Goal: Task Accomplishment & Management: Complete application form

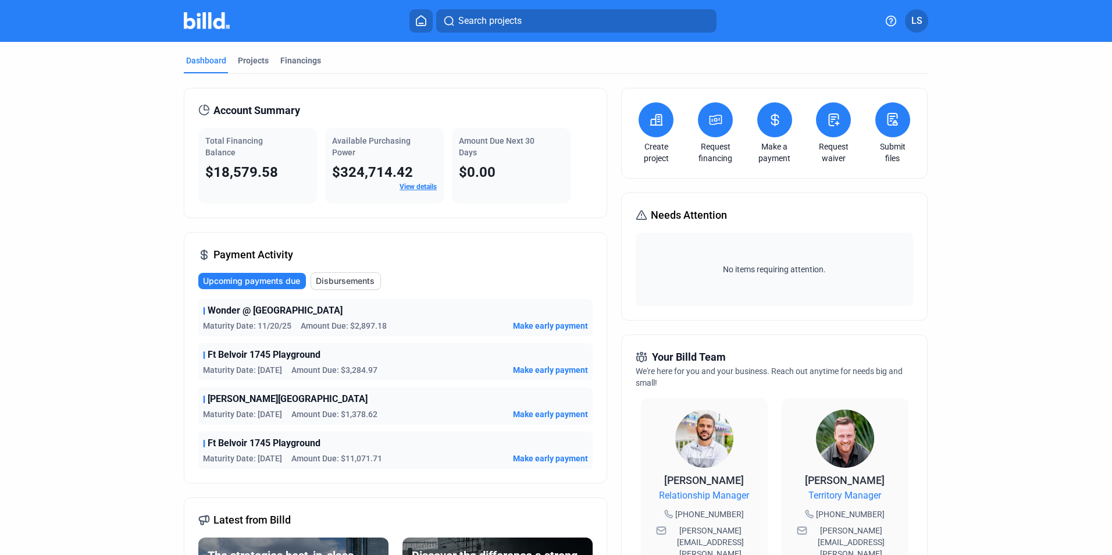
click at [416, 21] on icon at bounding box center [421, 20] width 12 height 11
click at [419, 20] on icon at bounding box center [421, 20] width 12 height 11
click at [303, 59] on div "Financings" at bounding box center [300, 61] width 41 height 12
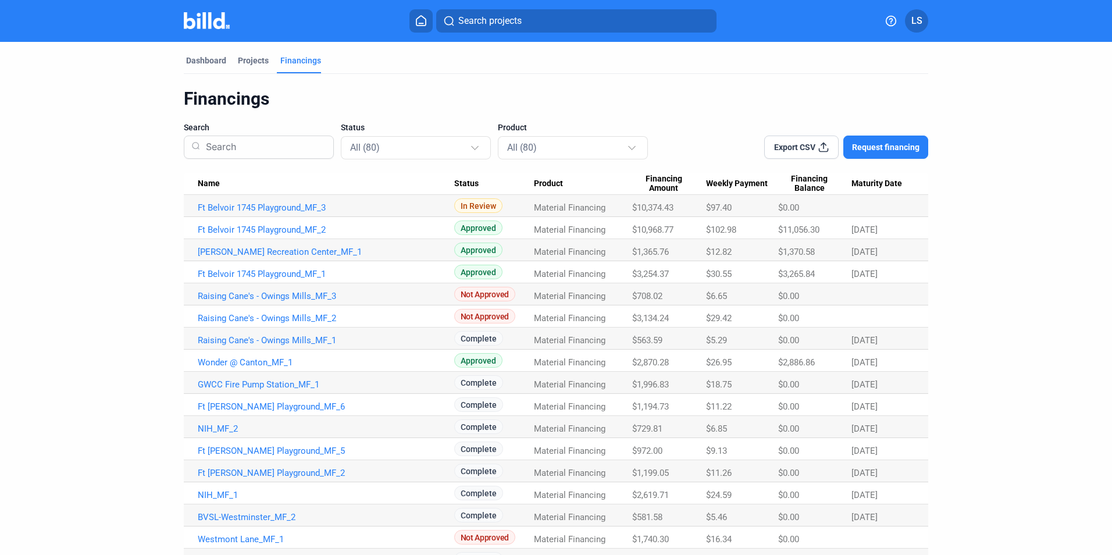
click at [896, 140] on button "Request financing" at bounding box center [886, 147] width 85 height 23
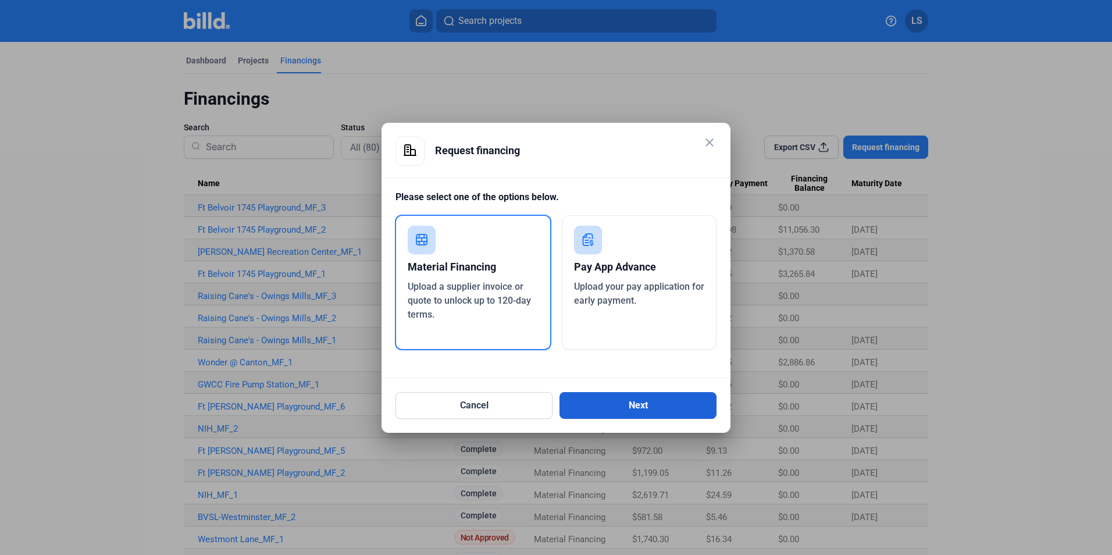
click at [618, 405] on button "Next" at bounding box center [638, 405] width 157 height 27
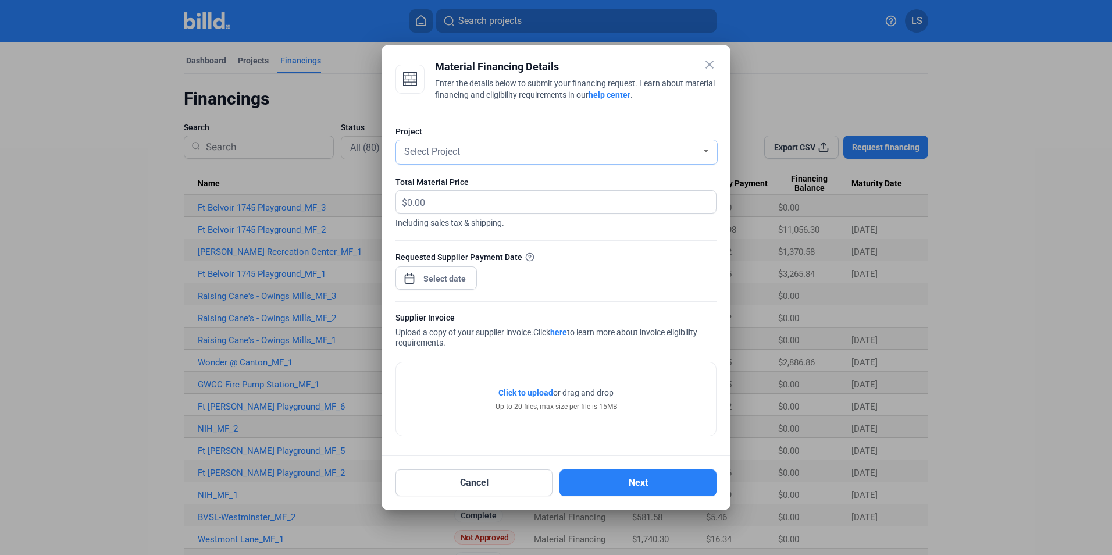
click at [451, 150] on span "Select Project" at bounding box center [432, 151] width 56 height 11
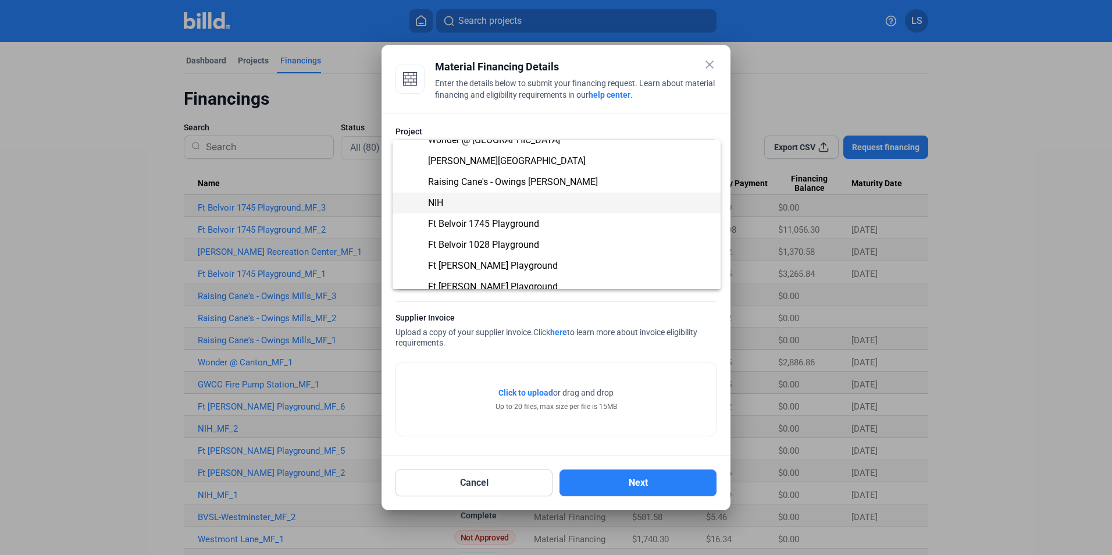
scroll to position [61, 0]
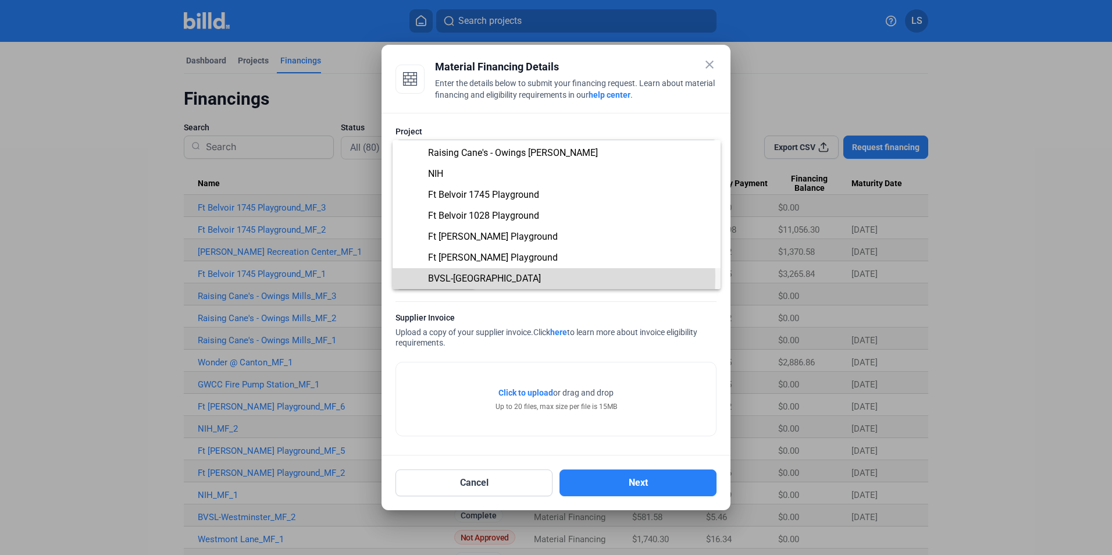
click at [466, 276] on span "BVSL-[GEOGRAPHIC_DATA]" at bounding box center [484, 278] width 113 height 11
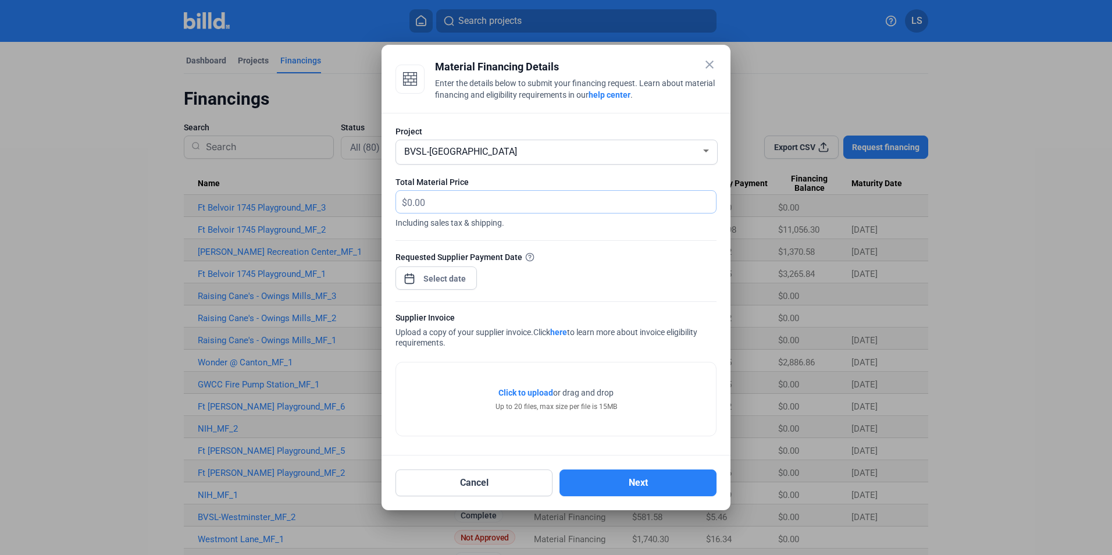
click at [413, 199] on input "text" at bounding box center [555, 202] width 296 height 23
type input "6,574.72"
drag, startPoint x: 608, startPoint y: 275, endPoint x: 532, endPoint y: 273, distance: 75.7
click at [607, 275] on div "Requested Supplier Payment Date" at bounding box center [556, 276] width 321 height 51
click at [412, 283] on span "Open calendar" at bounding box center [410, 273] width 28 height 28
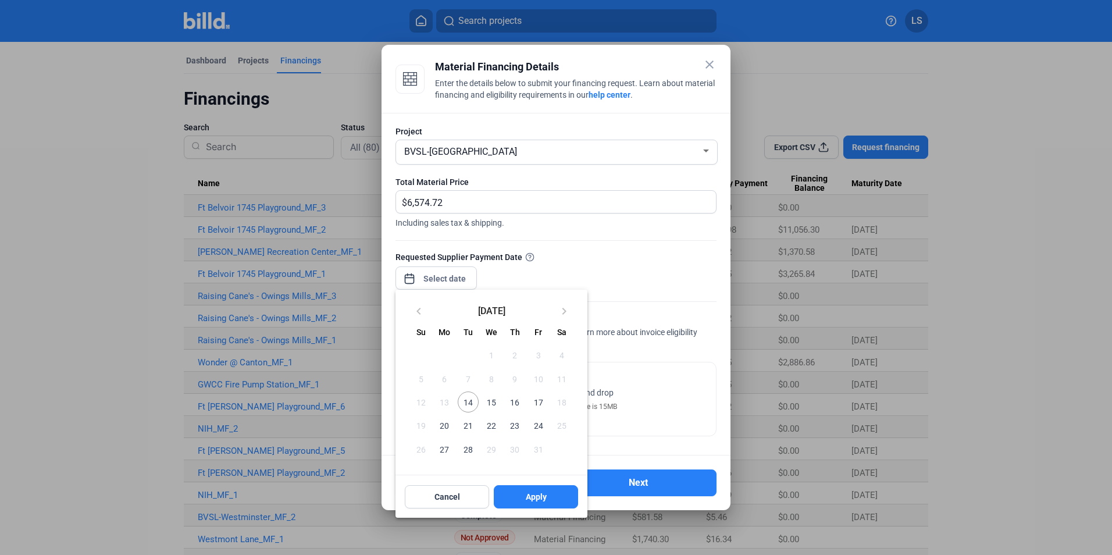
click at [468, 406] on span "14" at bounding box center [468, 402] width 21 height 21
click at [533, 501] on span "Apply" at bounding box center [536, 497] width 21 height 12
type input "[DATE]"
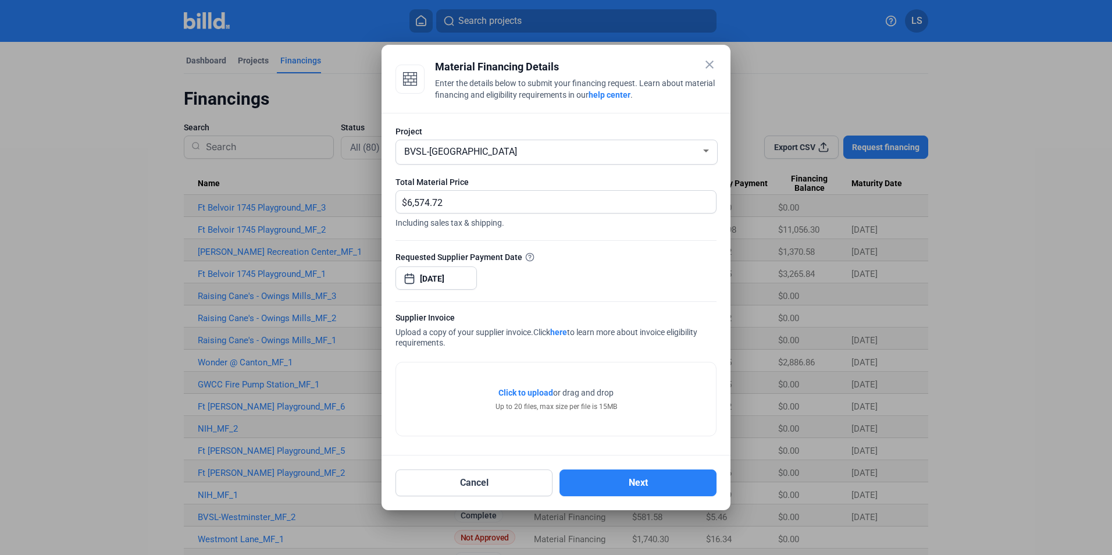
click at [531, 395] on span "Click to upload" at bounding box center [526, 392] width 55 height 9
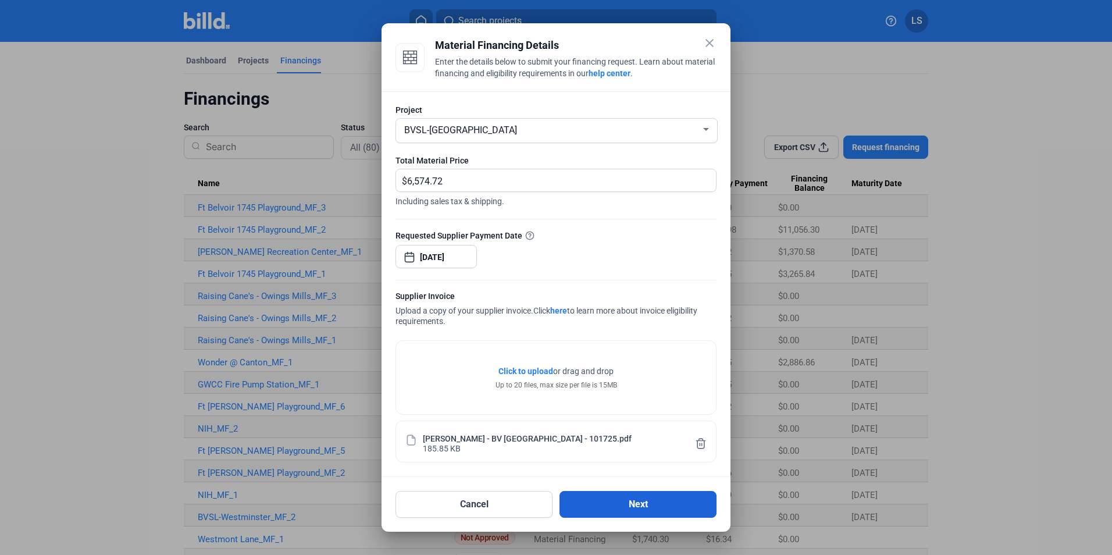
click at [625, 505] on button "Next" at bounding box center [638, 504] width 157 height 27
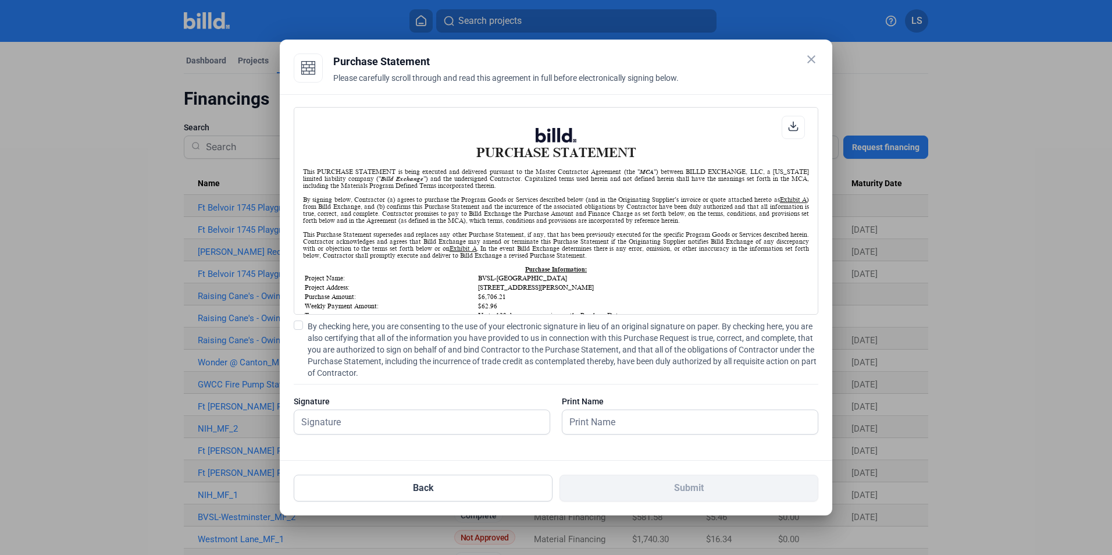
scroll to position [1, 0]
click at [299, 326] on span at bounding box center [298, 325] width 9 height 9
click at [0, 0] on input "By checking here, you are consenting to the use of your electronic signature in…" at bounding box center [0, 0] width 0 height 0
click at [442, 429] on input "text" at bounding box center [421, 422] width 255 height 24
type input "[PERSON_NAME]"
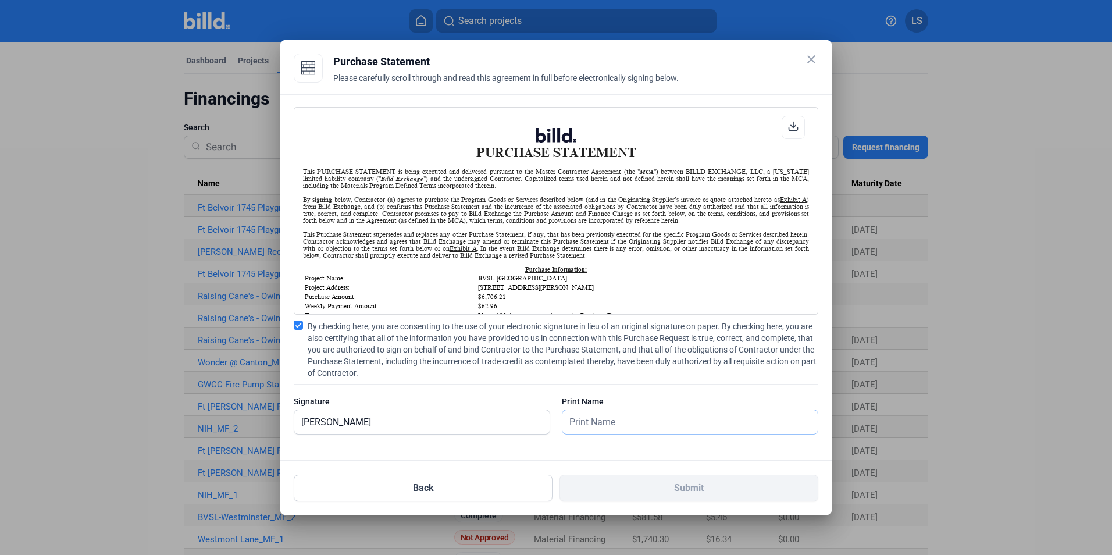
type input "[PERSON_NAME]"
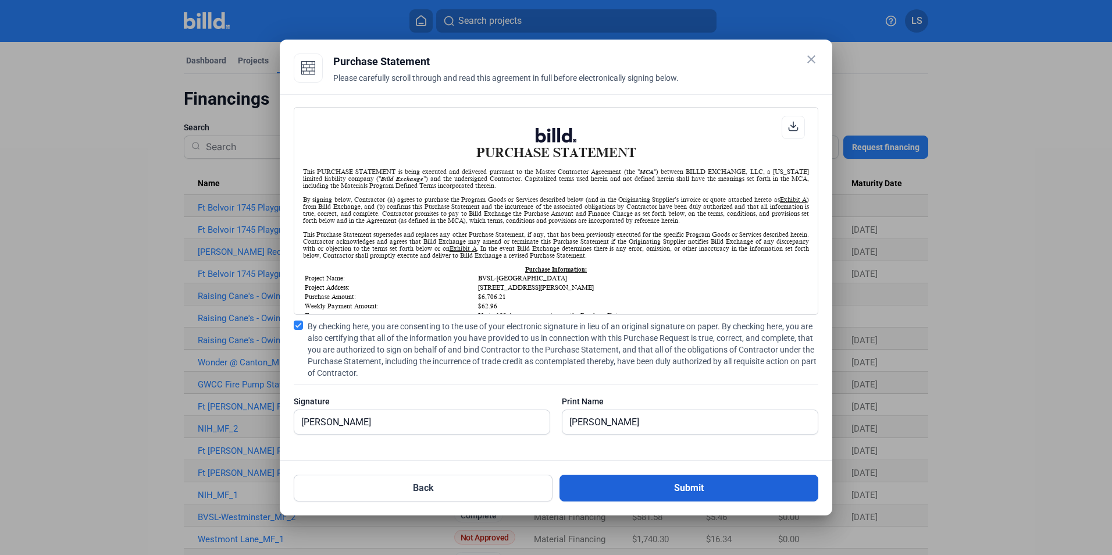
click at [620, 490] on button "Submit" at bounding box center [689, 488] width 259 height 27
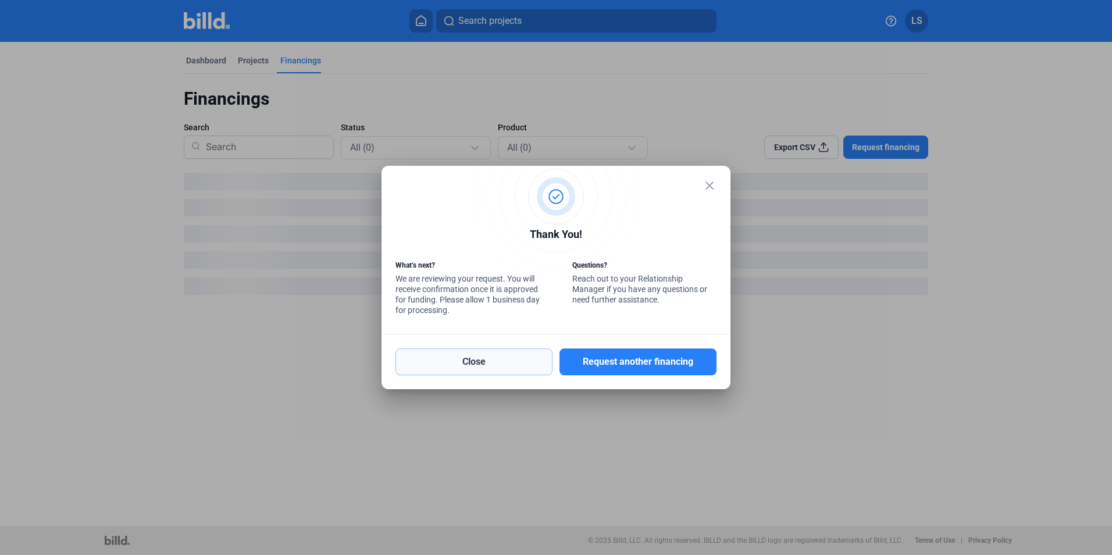
click at [511, 356] on button "Close" at bounding box center [474, 361] width 157 height 27
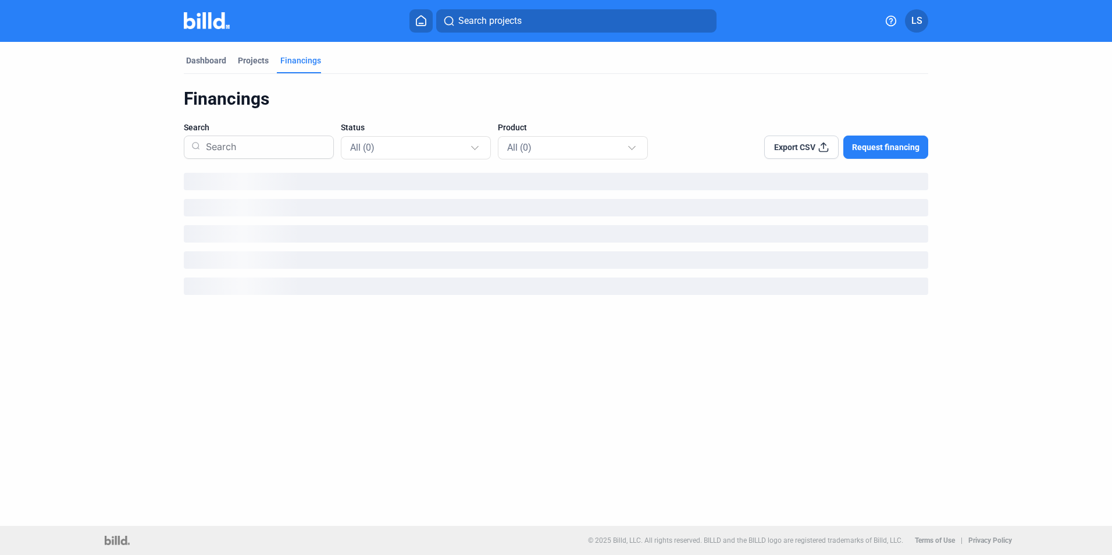
click at [419, 24] on icon at bounding box center [421, 21] width 9 height 10
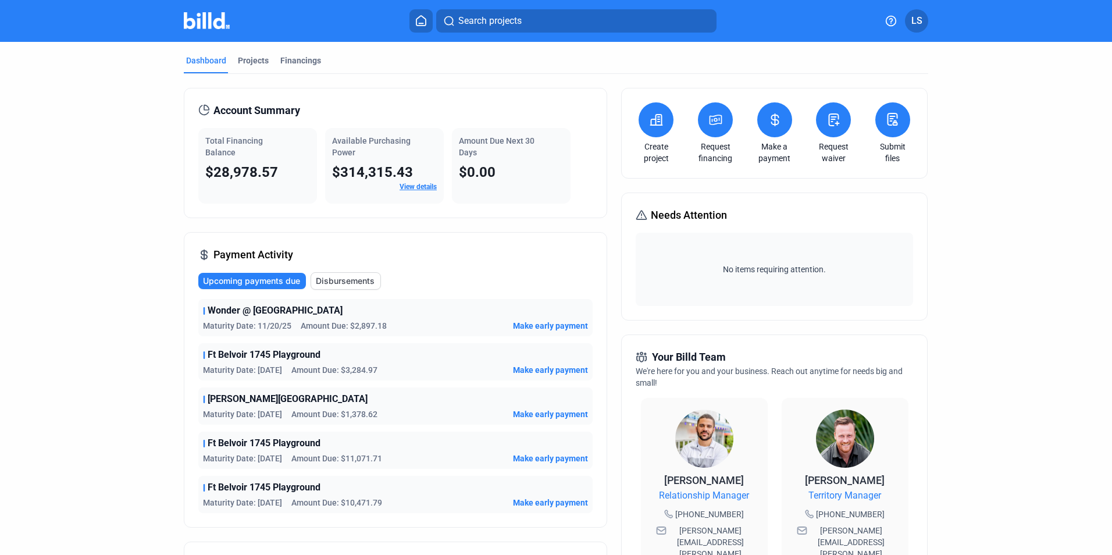
click at [250, 58] on div "Projects" at bounding box center [253, 61] width 31 height 12
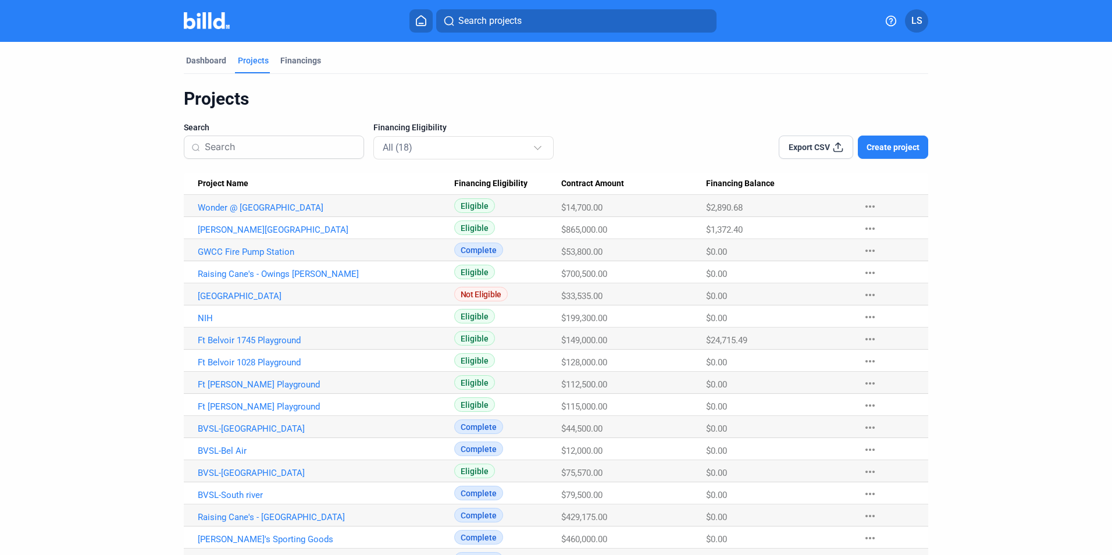
click at [891, 144] on span "Create project" at bounding box center [893, 147] width 53 height 12
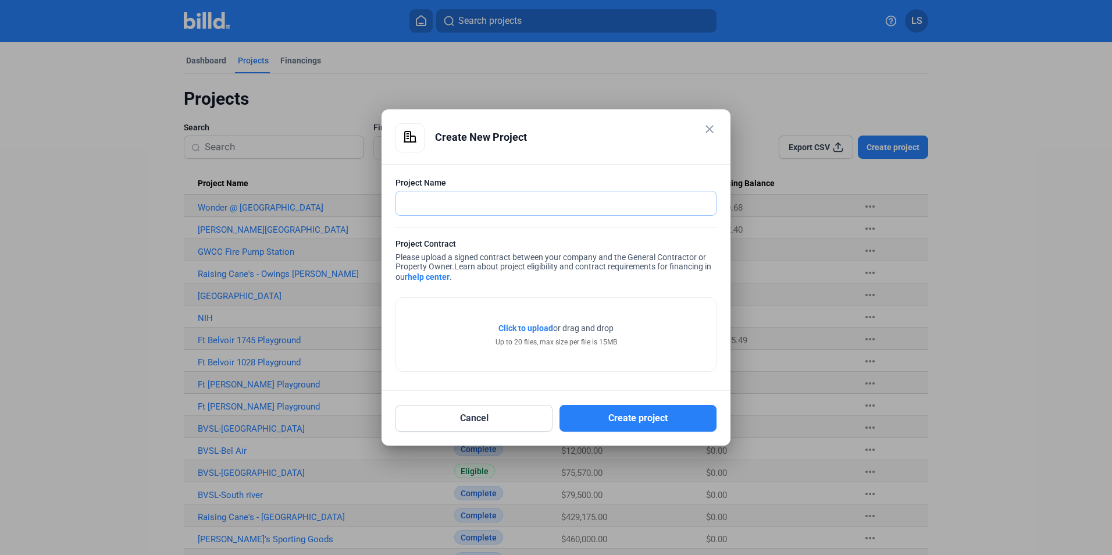
click at [457, 199] on input "text" at bounding box center [549, 203] width 307 height 24
type input "s"
type input "Schoolhouse Road Apartments"
click at [524, 327] on span "Click to upload" at bounding box center [526, 327] width 55 height 9
click at [524, 326] on span "Click to upload" at bounding box center [526, 327] width 55 height 9
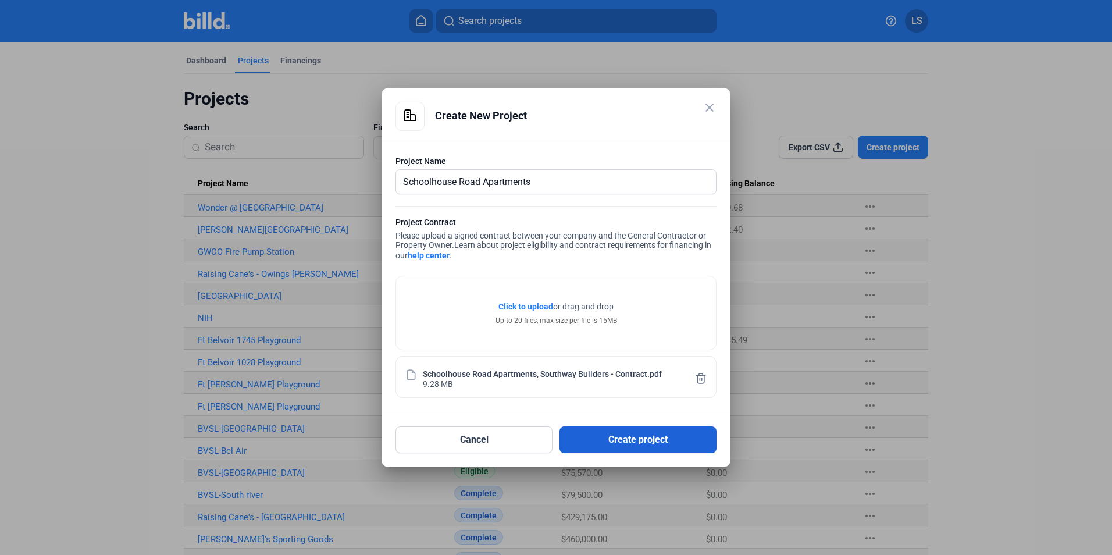
click at [634, 443] on button "Create project" at bounding box center [638, 439] width 157 height 27
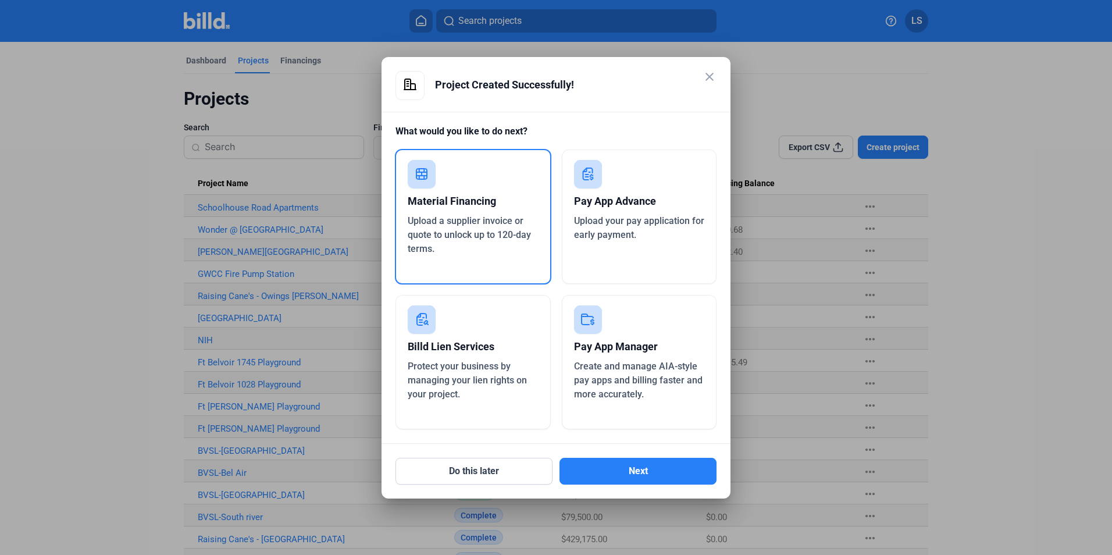
click at [709, 77] on mat-icon "close" at bounding box center [710, 77] width 14 height 14
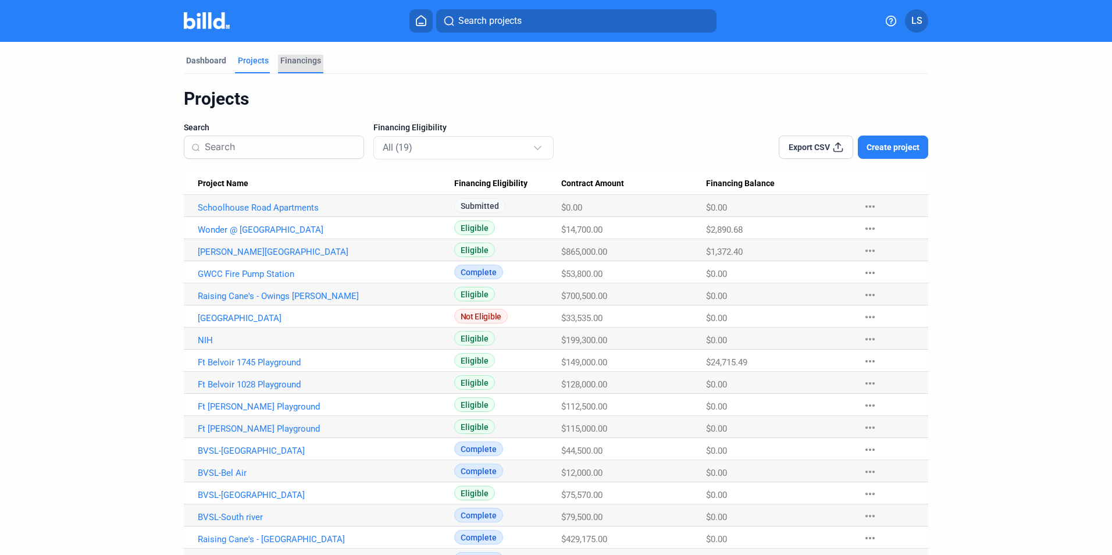
click at [294, 63] on div "Financings" at bounding box center [300, 61] width 41 height 12
